Goal: Task Accomplishment & Management: Manage account settings

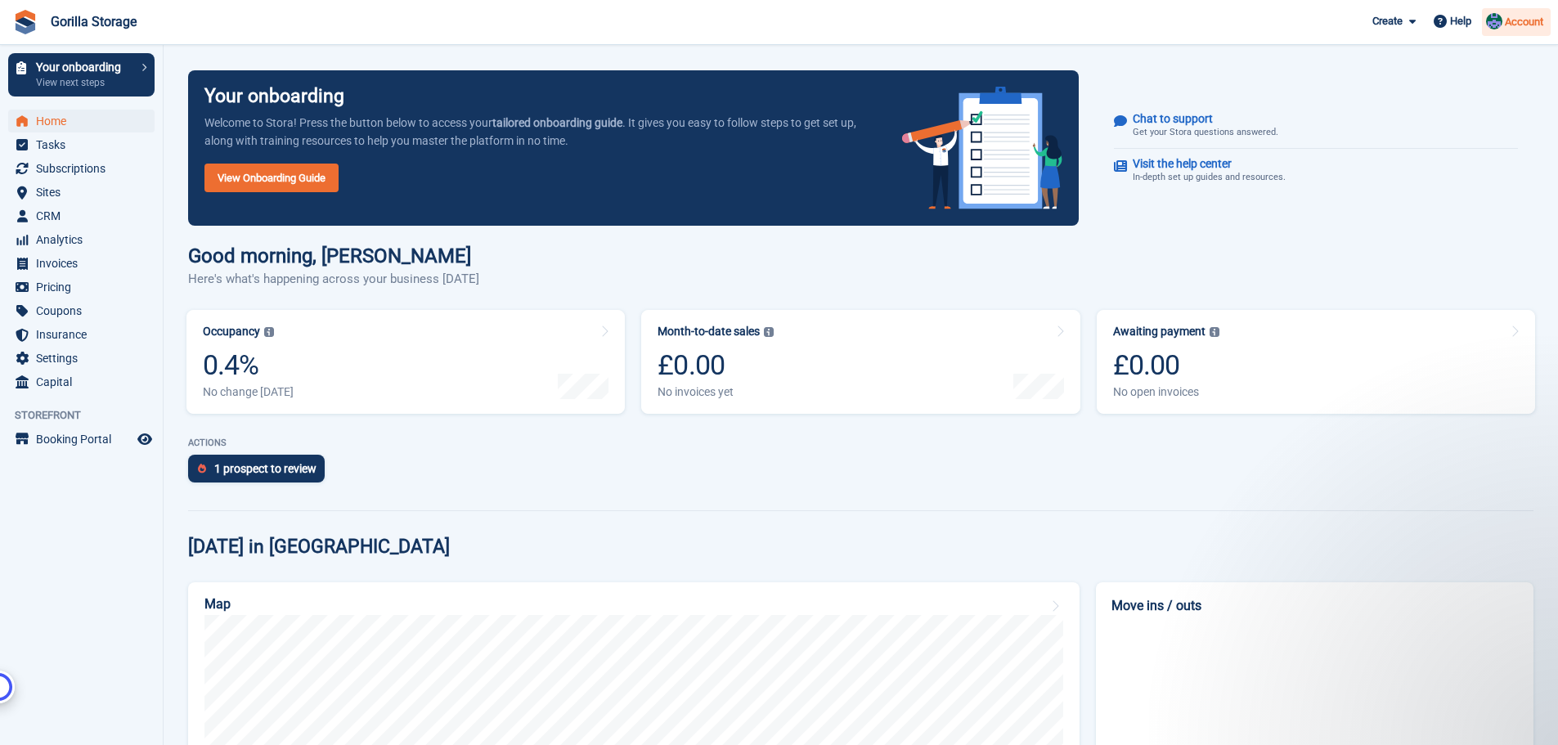
click at [1510, 21] on span "Account" at bounding box center [1524, 22] width 38 height 16
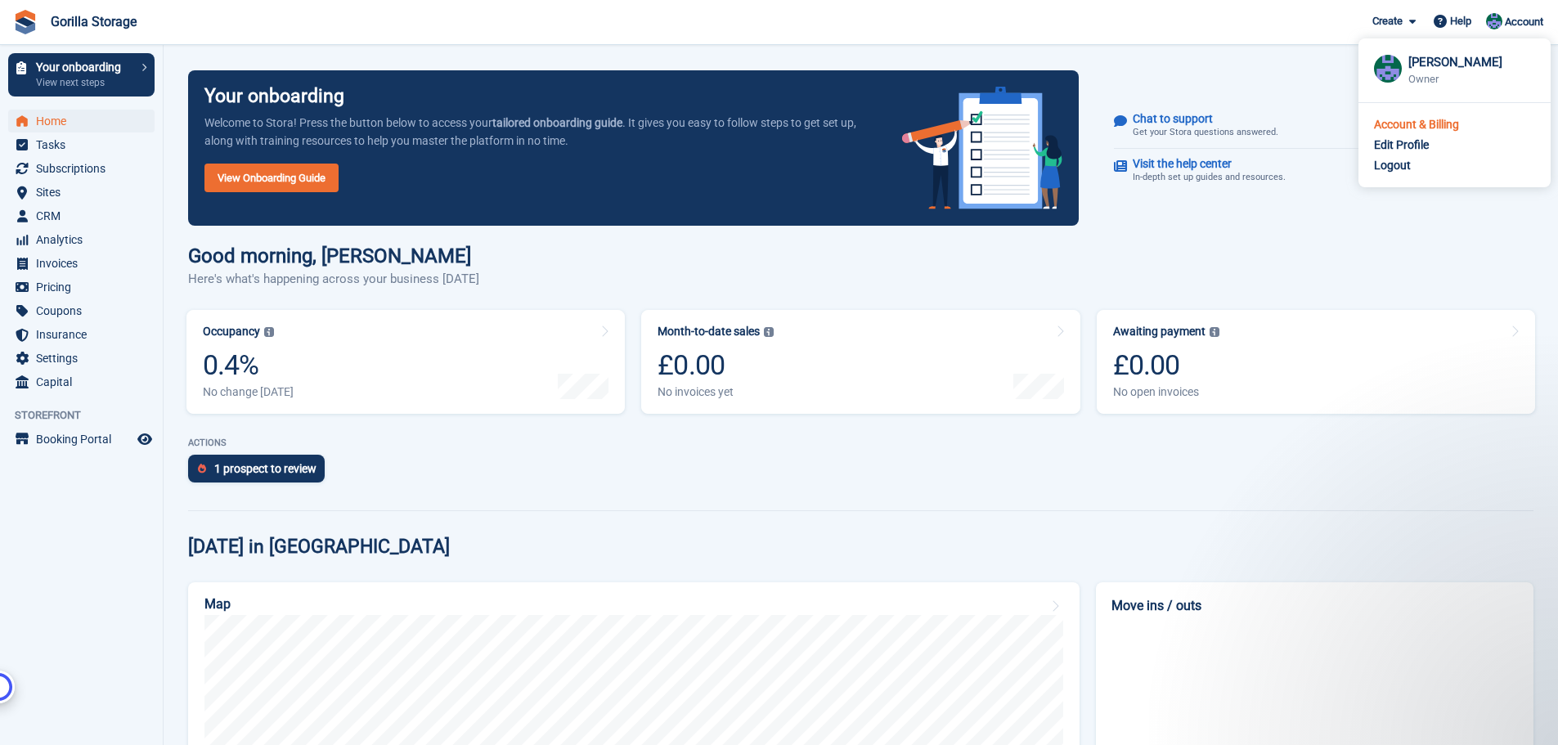
click at [1428, 128] on div "Account & Billing" at bounding box center [1416, 124] width 85 height 17
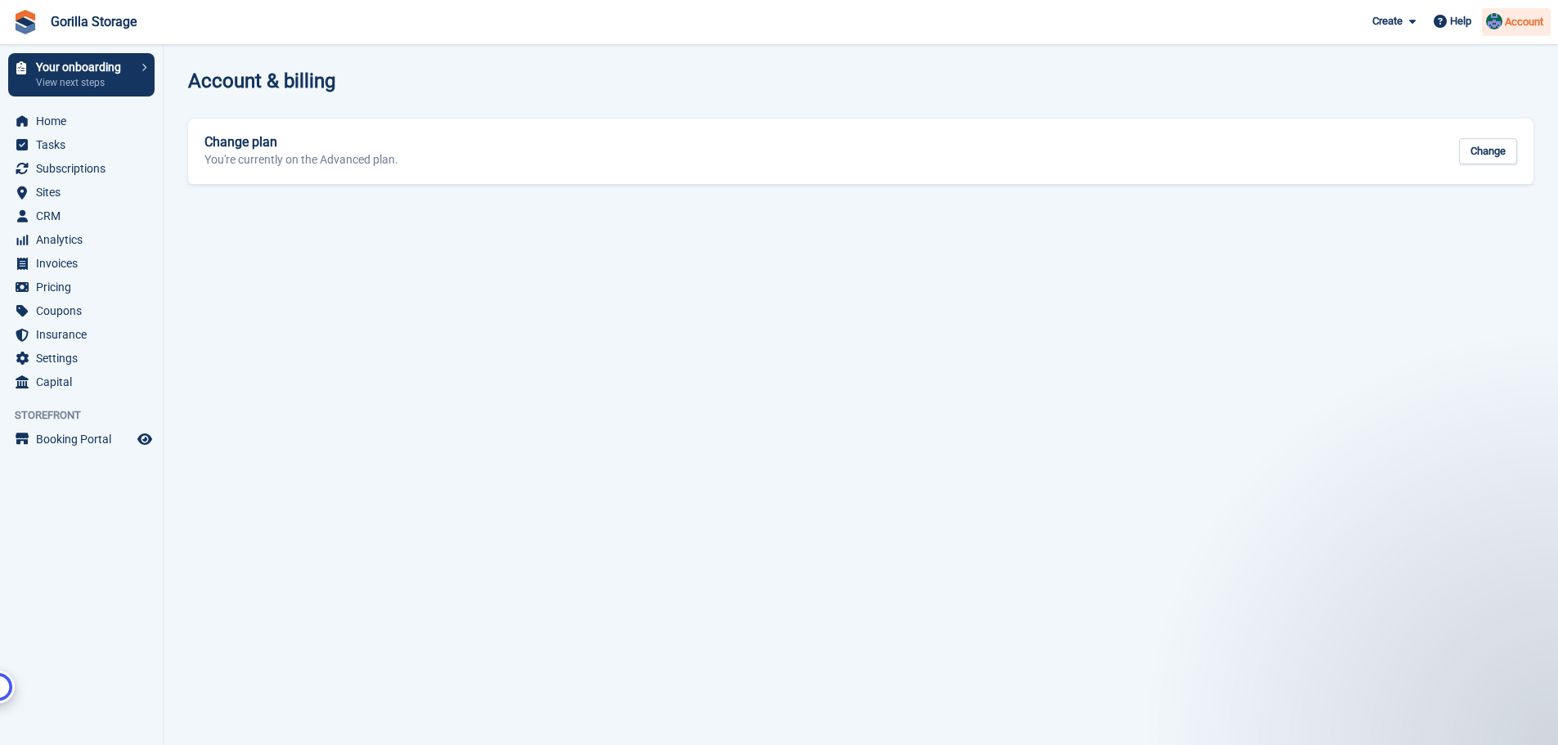
click at [1523, 16] on span "Account" at bounding box center [1524, 22] width 38 height 16
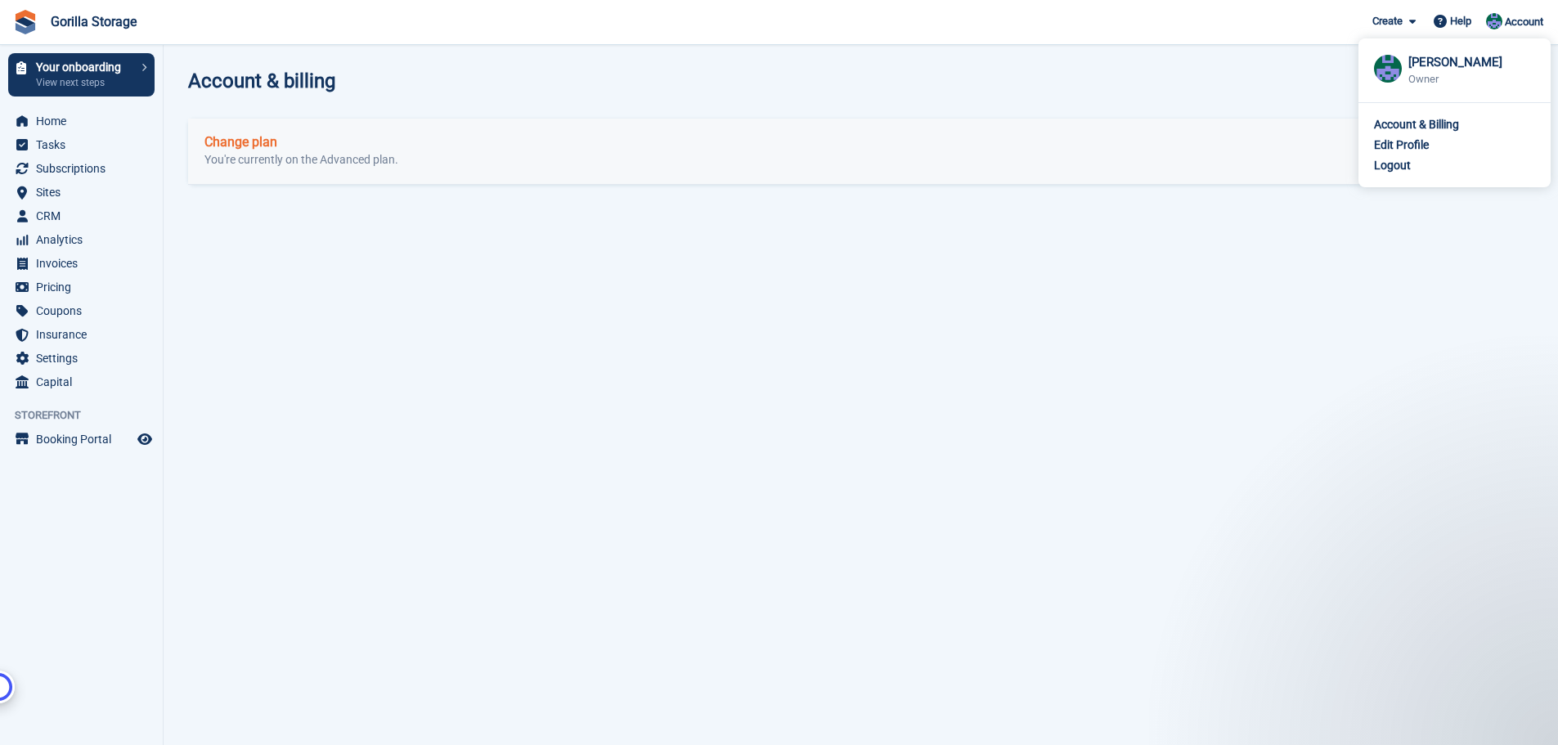
click at [1403, 131] on div "Account & Billing" at bounding box center [1416, 124] width 85 height 17
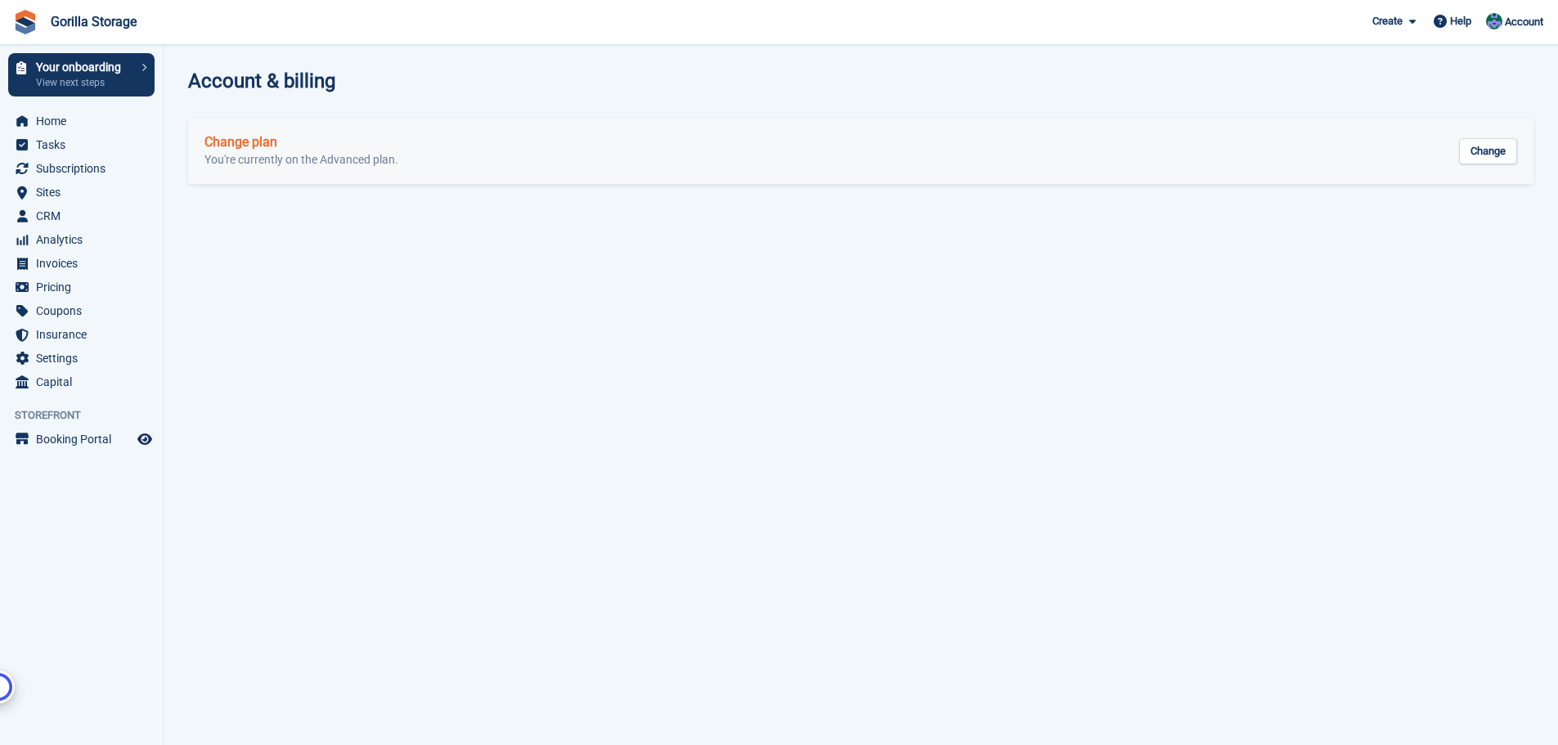
click at [249, 153] on p "You're currently on the Advanced plan." at bounding box center [301, 160] width 194 height 15
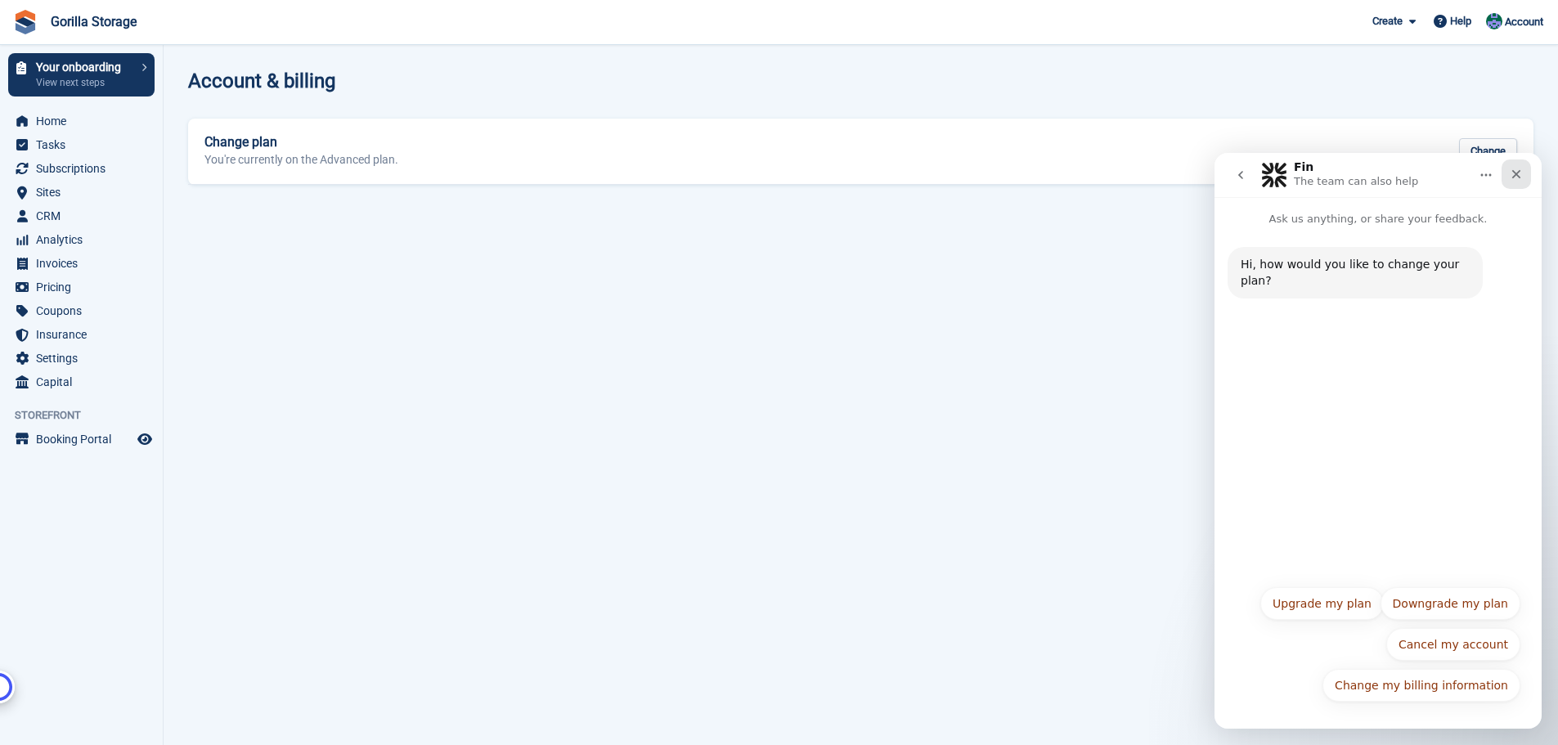
click at [1518, 175] on icon "Close" at bounding box center [1516, 174] width 9 height 9
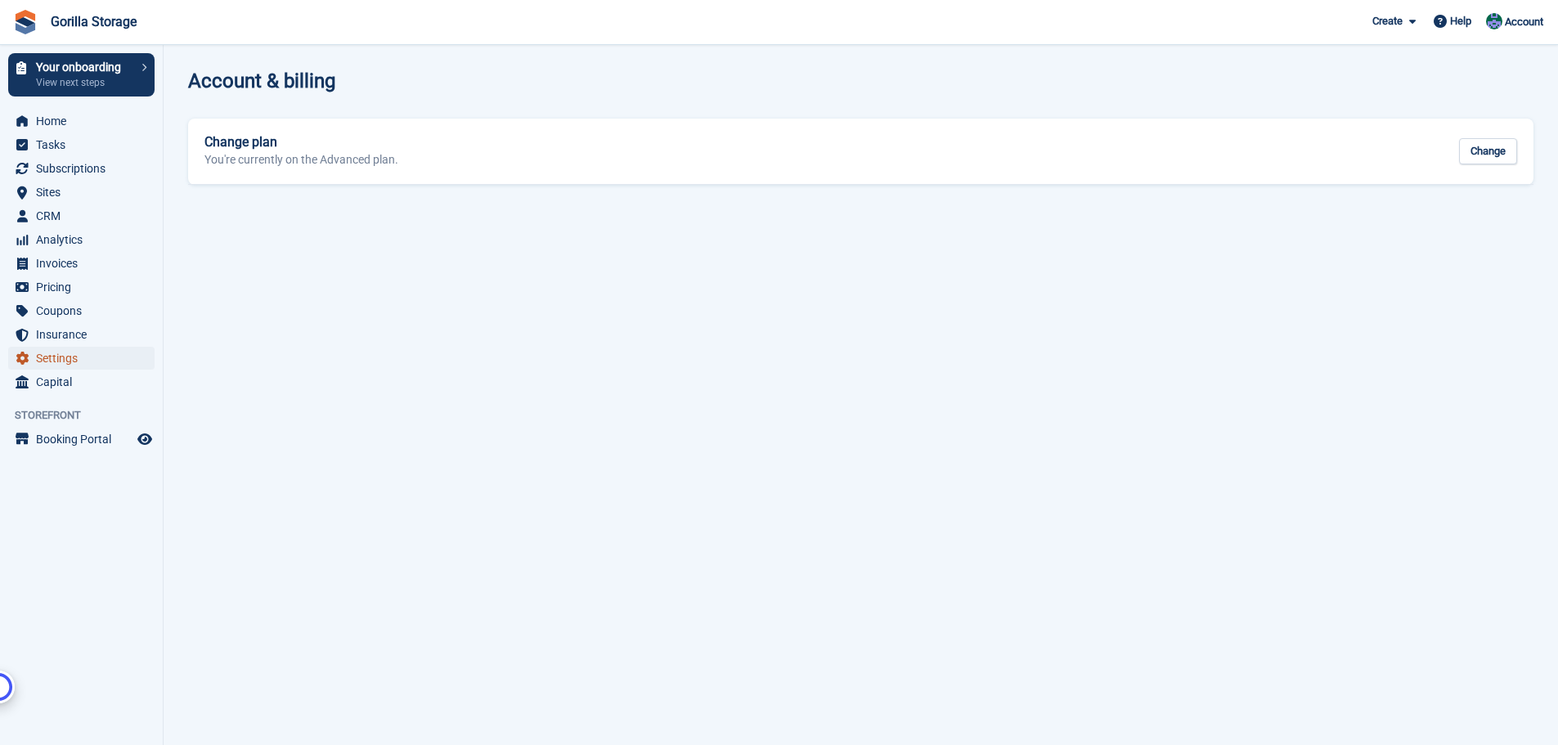
click at [38, 358] on span "Settings" at bounding box center [85, 358] width 98 height 23
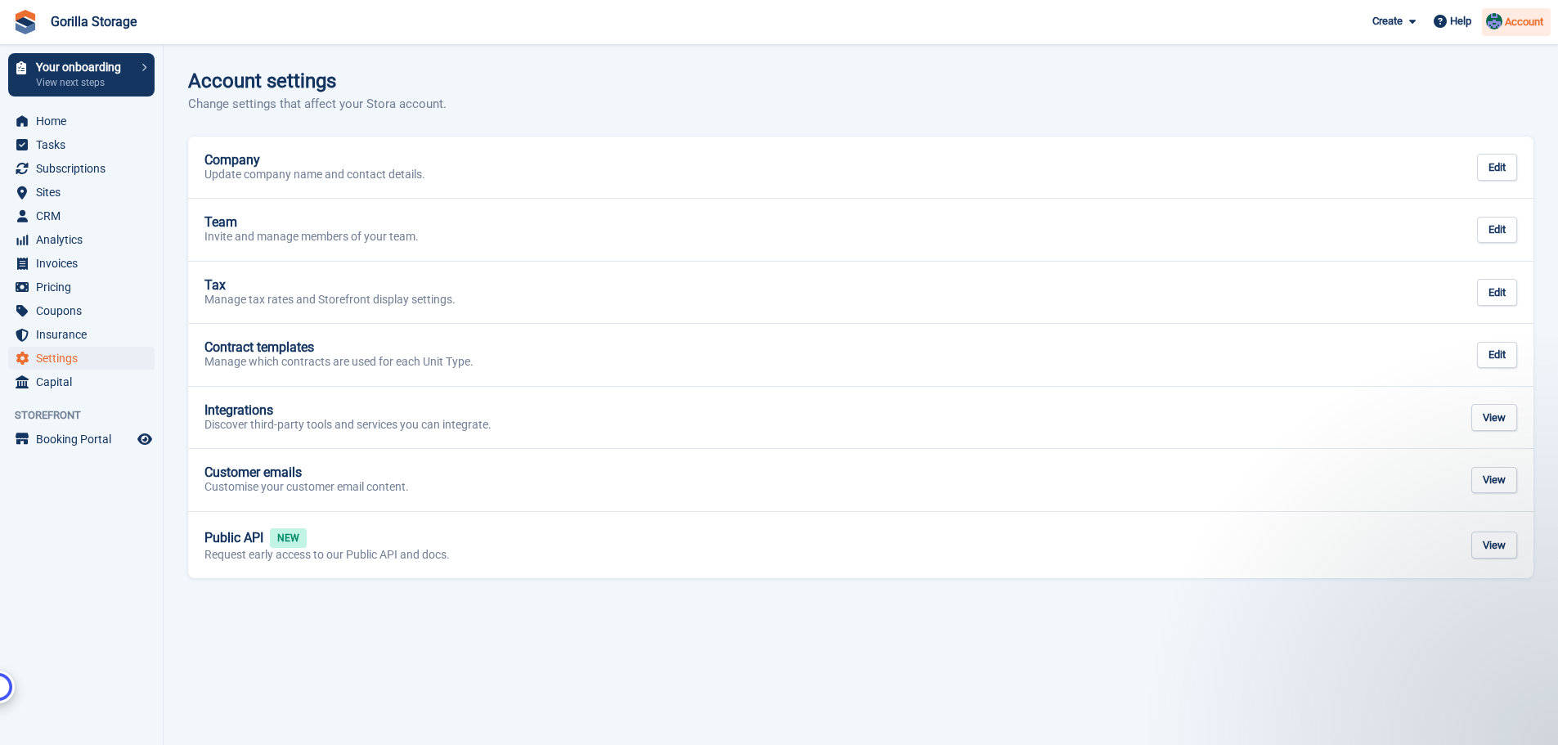
click at [1505, 19] on span "Account" at bounding box center [1524, 22] width 38 height 16
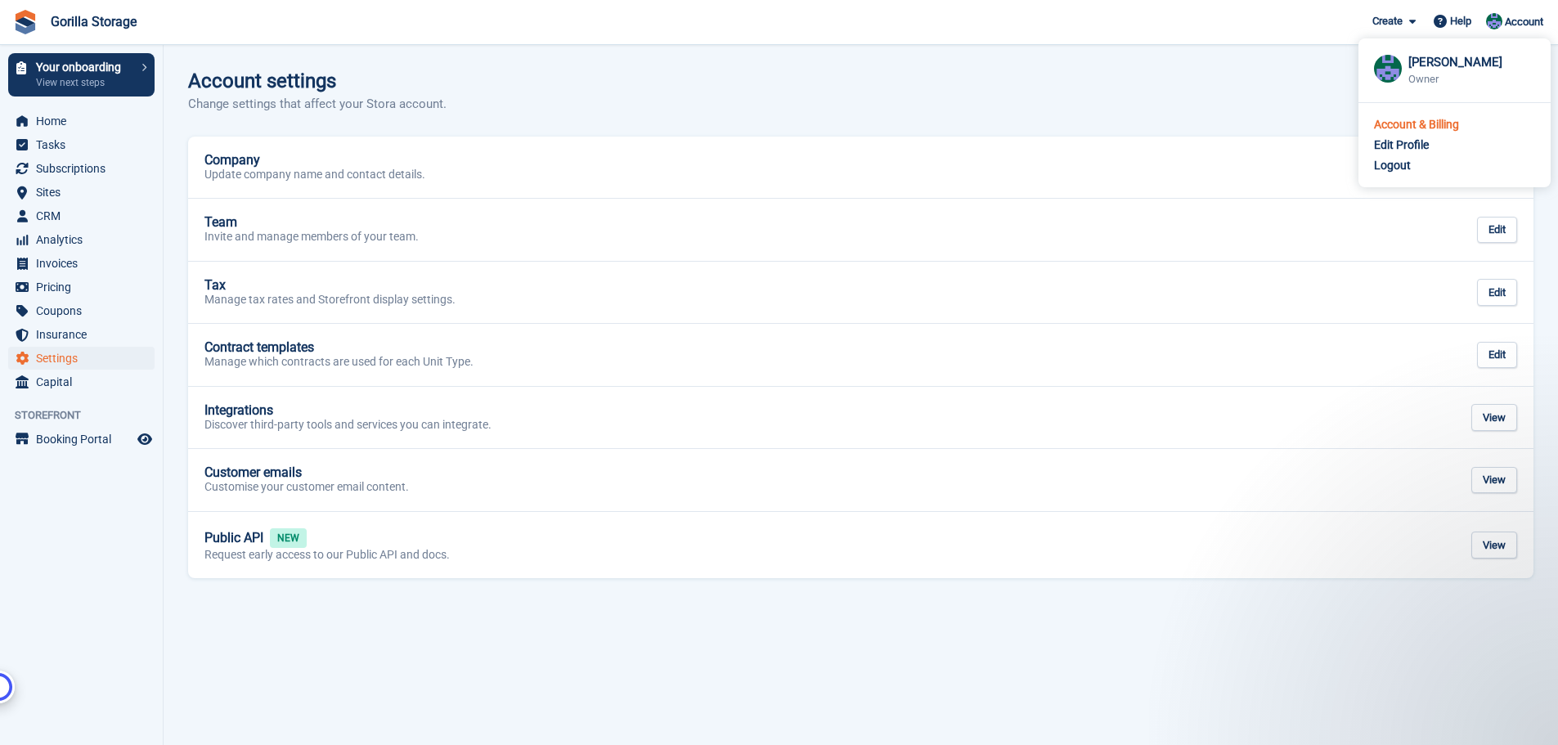
click at [1405, 132] on div "Account & Billing" at bounding box center [1416, 124] width 85 height 17
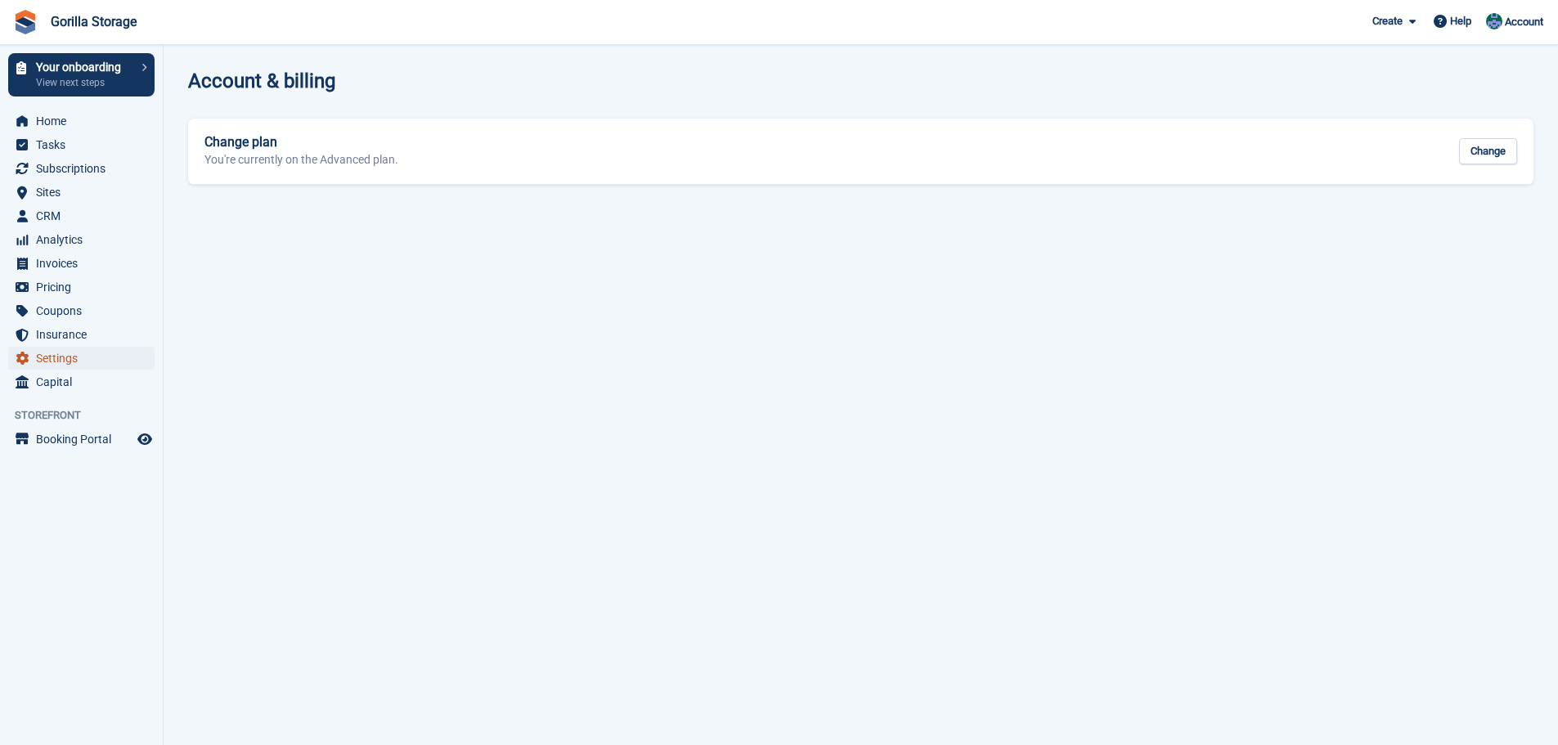
click at [55, 362] on span "Settings" at bounding box center [85, 358] width 98 height 23
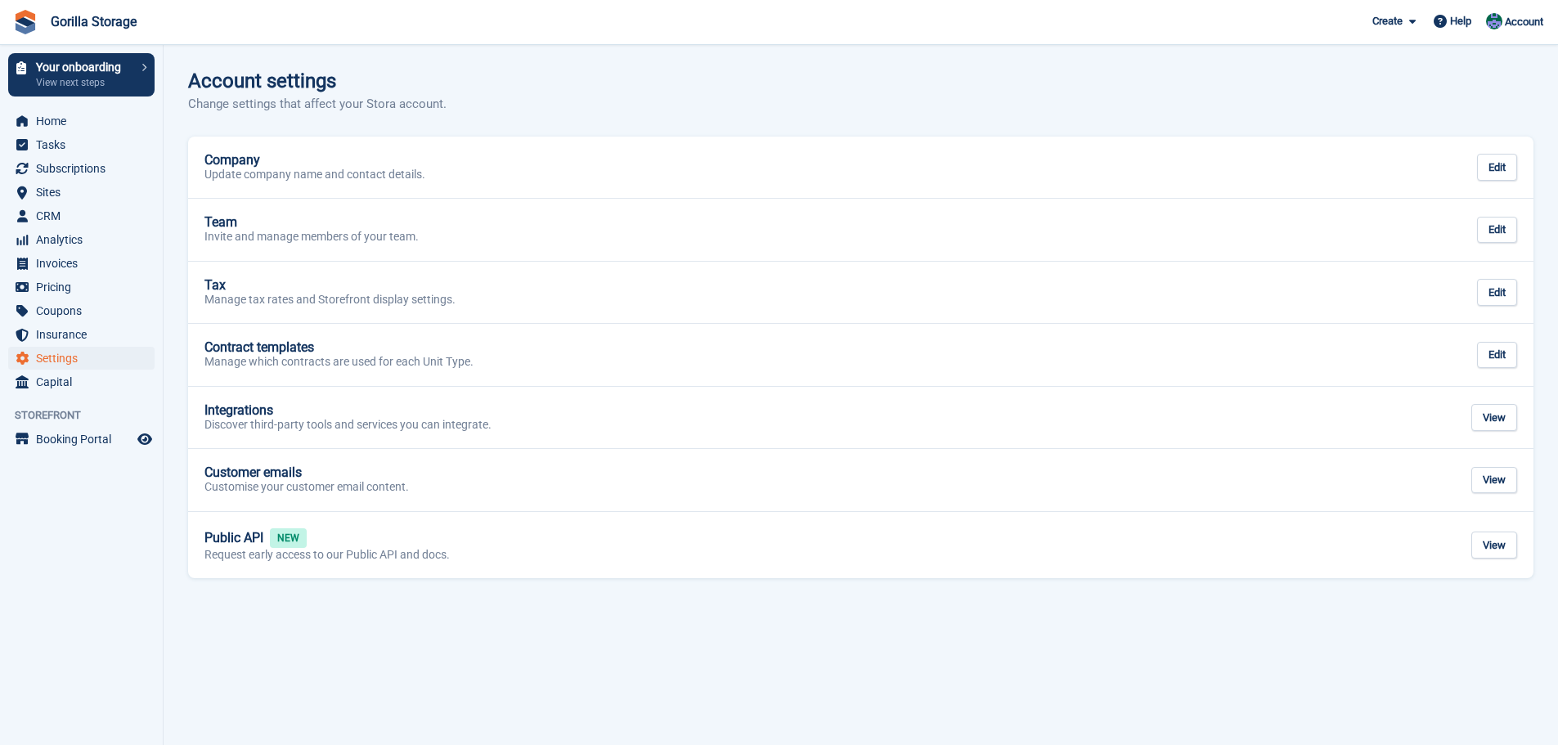
click at [79, 180] on ul "Subscriptions Subscriptions" at bounding box center [81, 169] width 163 height 24
click at [79, 173] on span "Subscriptions" at bounding box center [85, 168] width 98 height 23
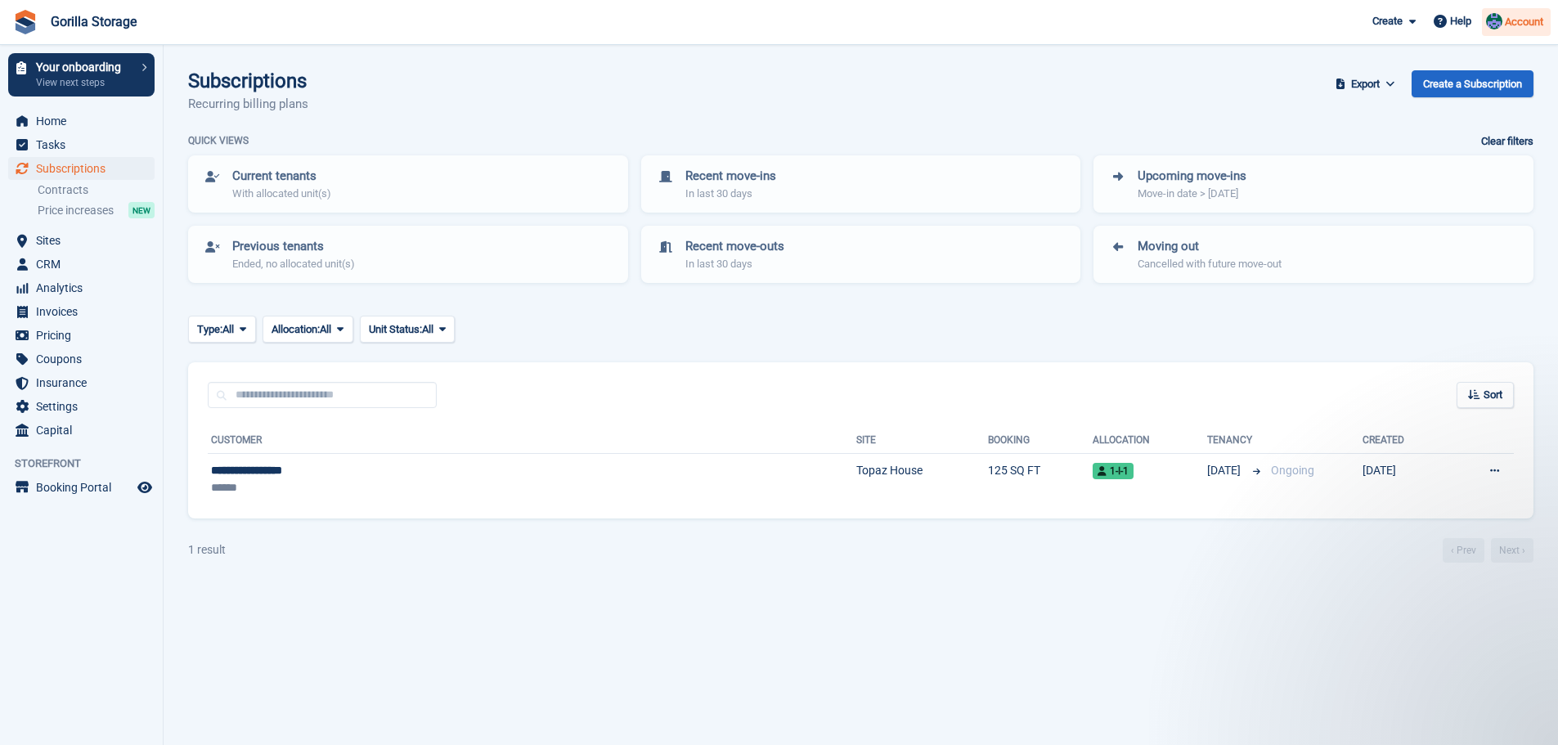
click at [1497, 11] on div "Account" at bounding box center [1516, 22] width 69 height 29
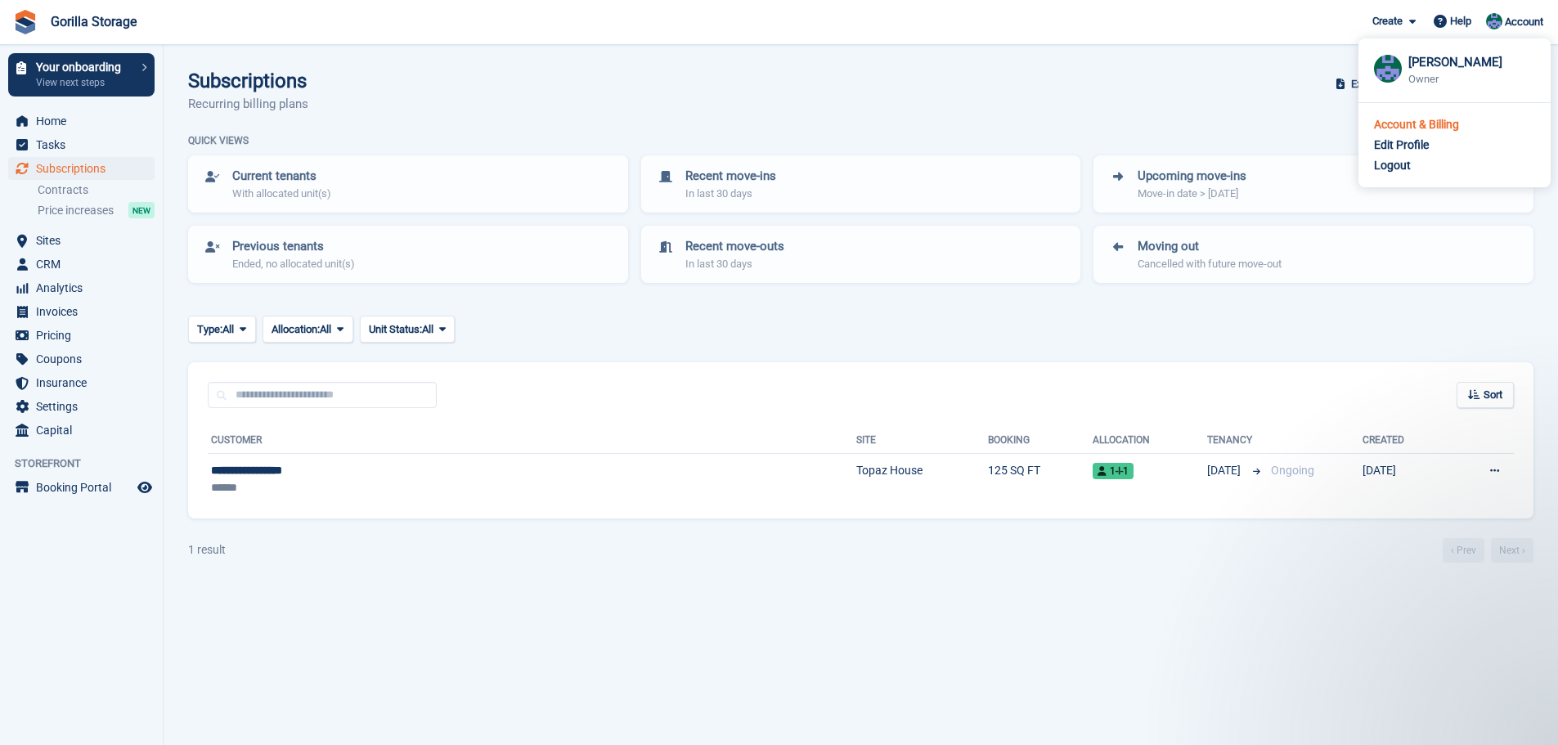
click at [1417, 128] on div "Account & Billing" at bounding box center [1416, 124] width 85 height 17
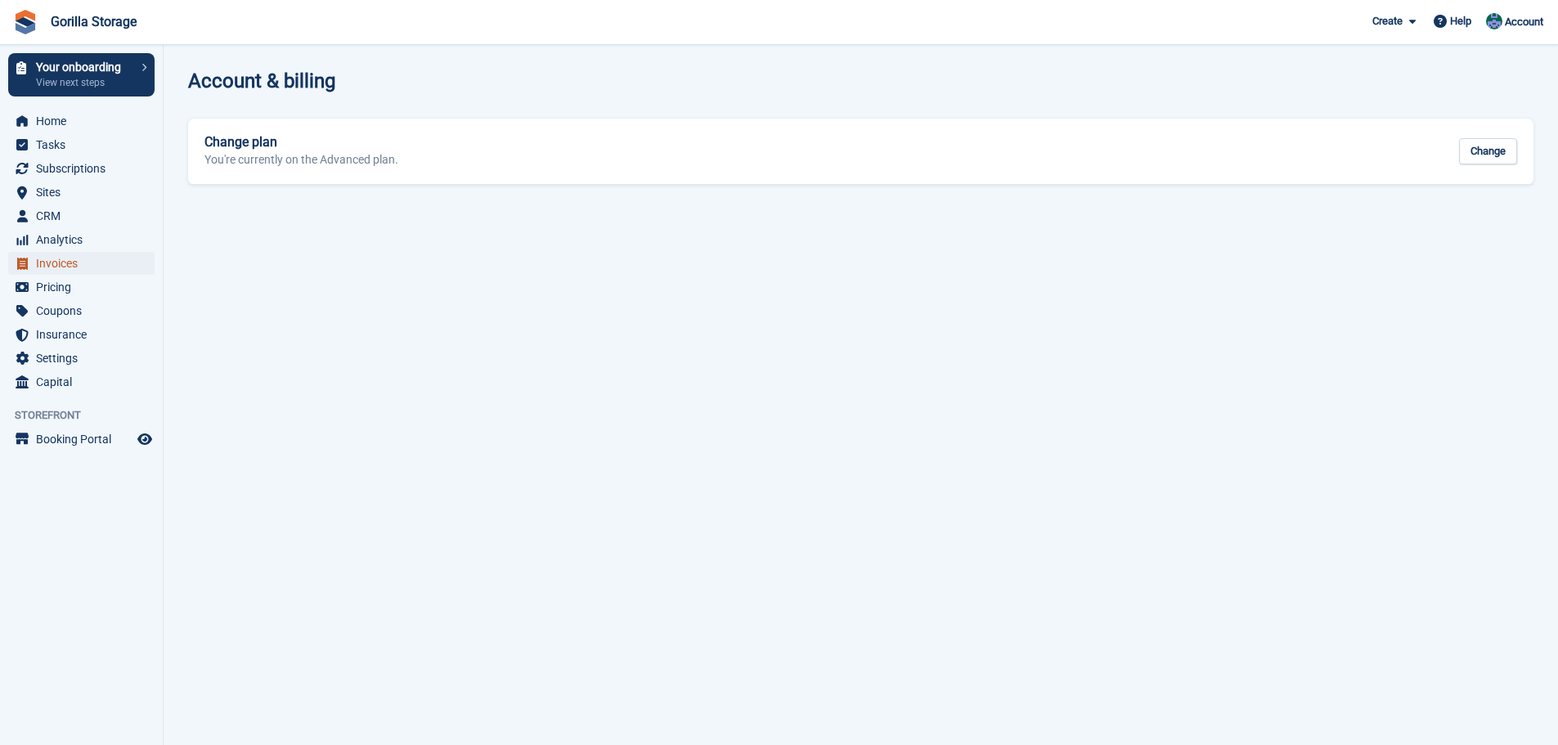
click at [60, 267] on span "Invoices" at bounding box center [85, 263] width 98 height 23
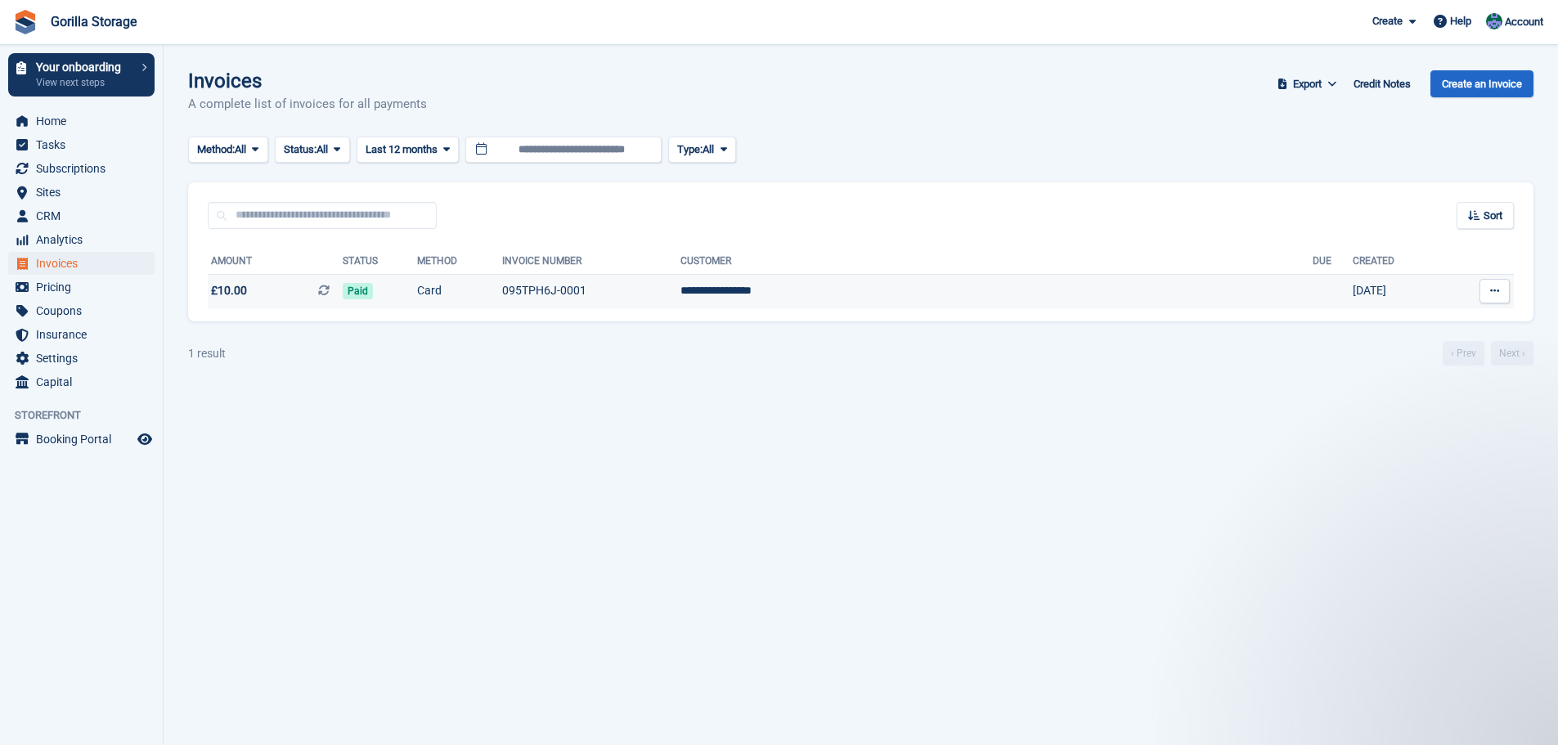
click at [1503, 290] on button at bounding box center [1495, 291] width 30 height 25
click at [1399, 350] on p "View on Stripe" at bounding box center [1431, 347] width 142 height 26
click at [1408, 321] on p "Download PDF" at bounding box center [1431, 322] width 142 height 21
click at [1409, 352] on p "View on Stripe" at bounding box center [1431, 347] width 142 height 26
click at [1414, 346] on p "View on Stripe" at bounding box center [1431, 347] width 142 height 26
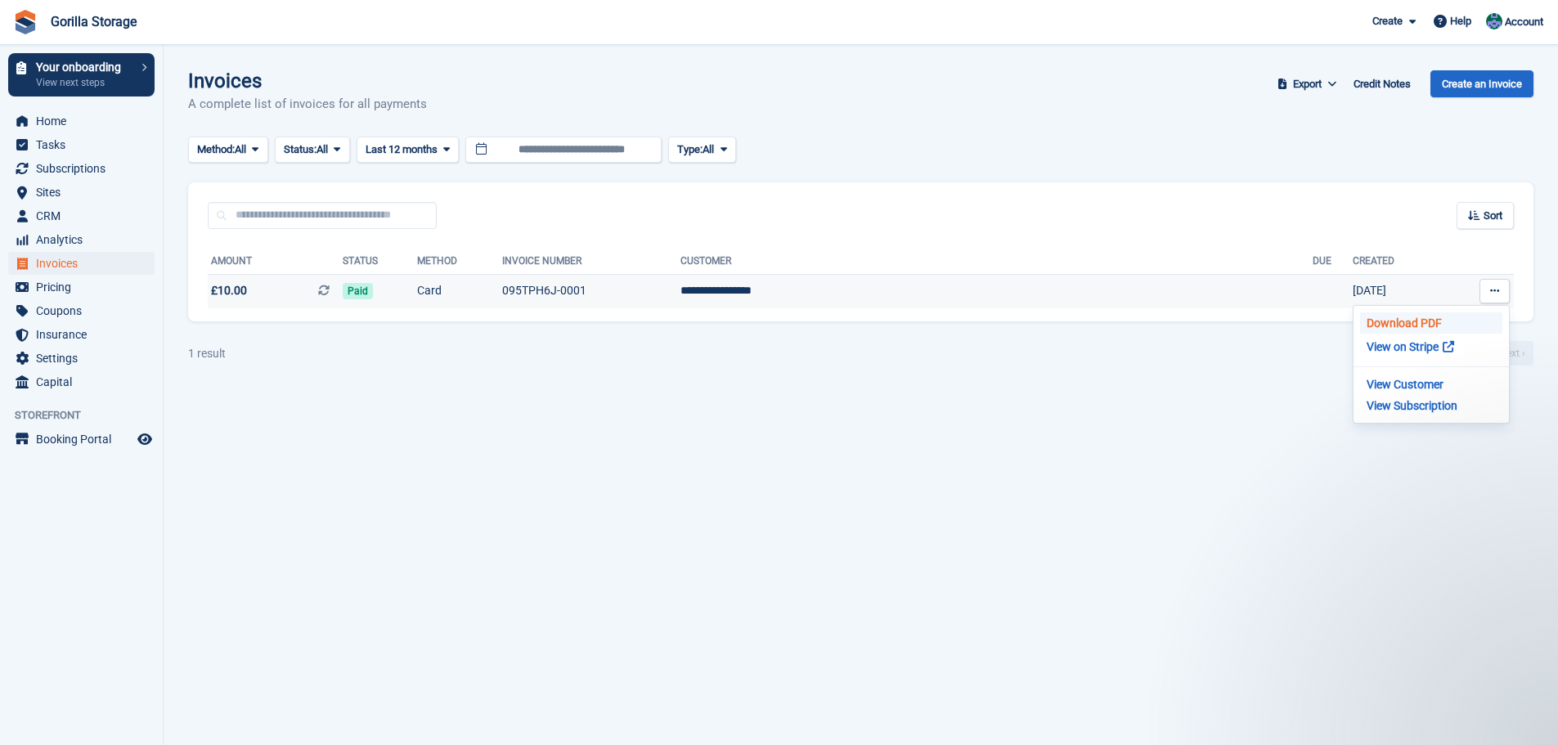
click at [1418, 321] on p "Download PDF" at bounding box center [1431, 322] width 142 height 21
